Goal: Transaction & Acquisition: Obtain resource

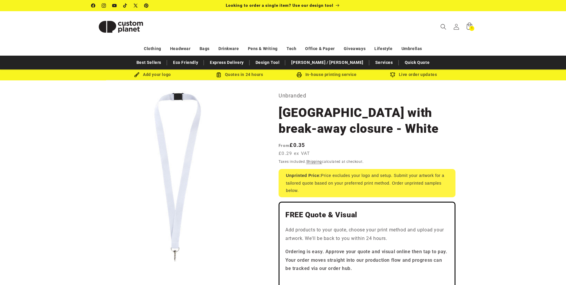
select select "**"
select select "*"
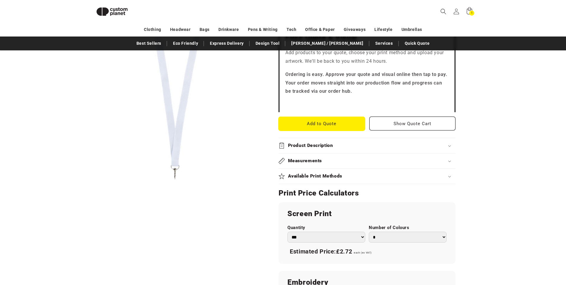
scroll to position [175, 0]
click at [397, 238] on select "* * * * * * *" at bounding box center [408, 236] width 78 height 11
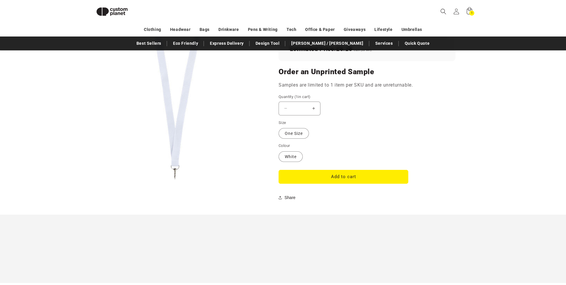
scroll to position [445, 0]
click at [300, 160] on label "White Variant sold out or unavailable" at bounding box center [291, 157] width 24 height 11
click at [290, 156] on label "White Variant sold out or unavailable" at bounding box center [291, 157] width 24 height 11
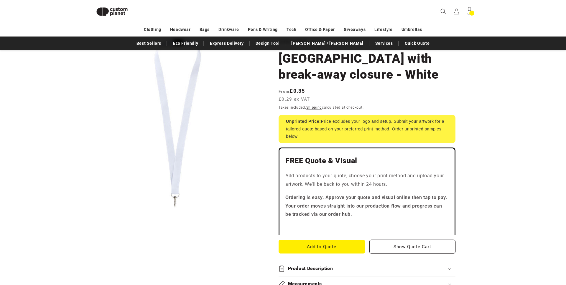
scroll to position [0, 0]
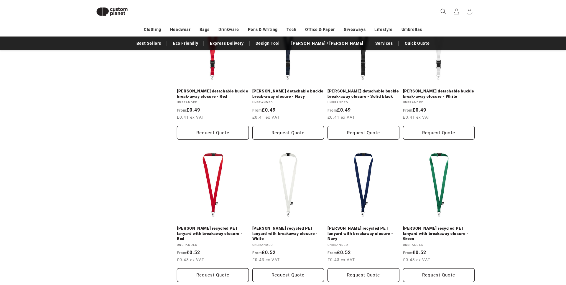
scroll to position [532, 0]
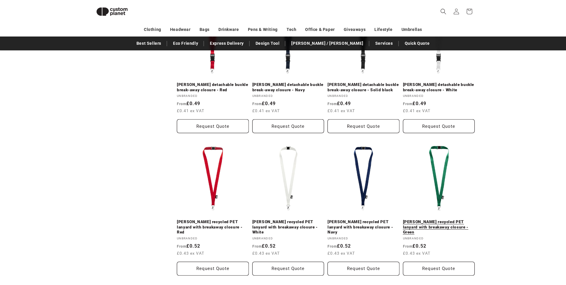
click at [432, 225] on link "Tom recycled PET lanyard with breakaway closure - Green" at bounding box center [439, 228] width 72 height 16
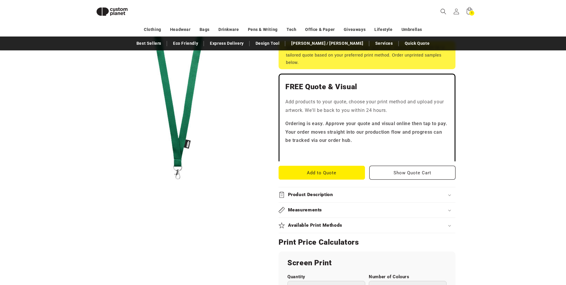
scroll to position [148, 0]
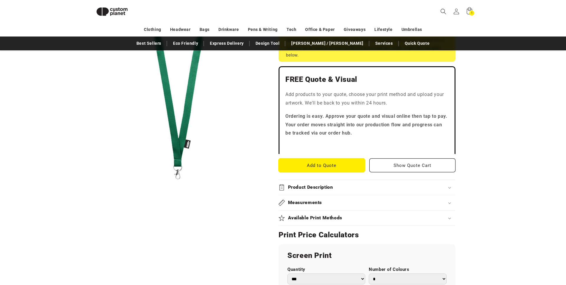
click at [334, 167] on button "Add to Quote" at bounding box center [322, 166] width 86 height 14
